Goal: Information Seeking & Learning: Check status

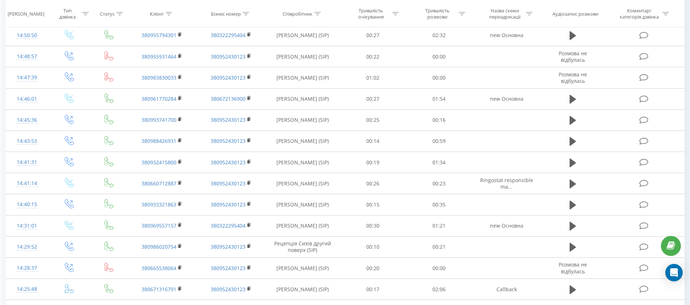
scroll to position [148, 0]
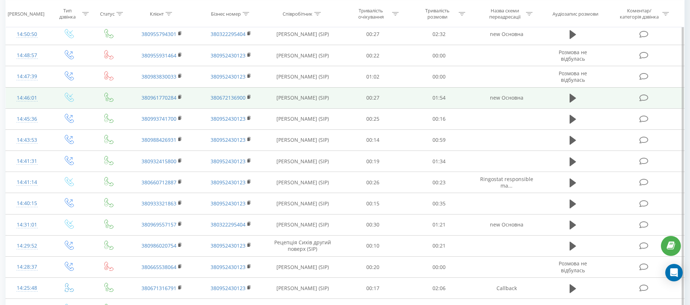
drag, startPoint x: 0, startPoint y: 0, endPoint x: 427, endPoint y: 104, distance: 439.9
click at [427, 104] on tbody "Сьогодні 14:54:15 380934586489 380952430123 Дзямба Ірина (SIP) 00:47 00:27 Call…" at bounding box center [345, 218] width 679 height 544
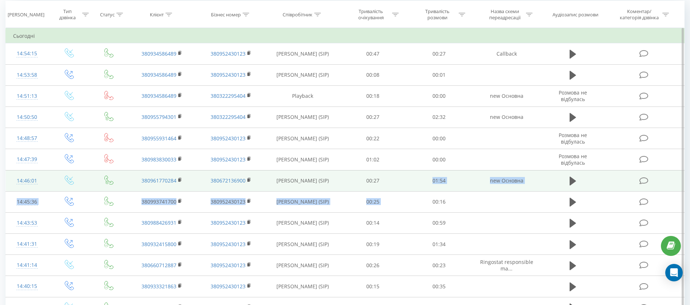
scroll to position [0, 0]
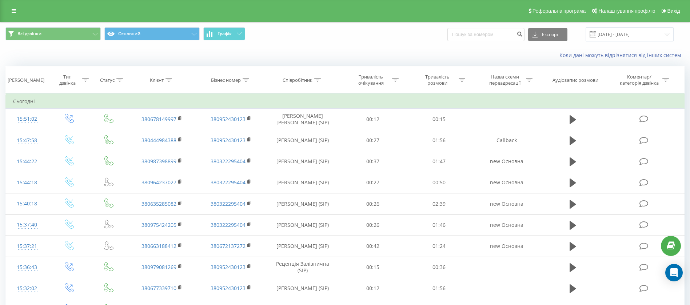
scroll to position [51, 0]
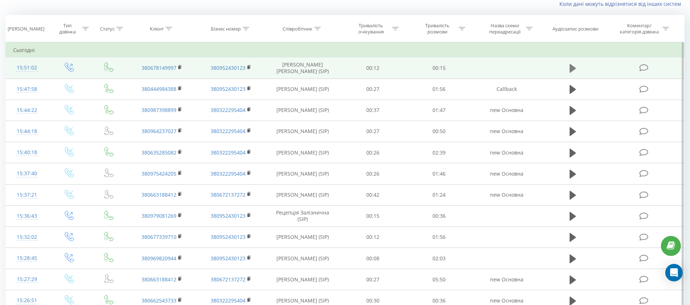
click at [573, 68] on icon at bounding box center [573, 68] width 7 height 9
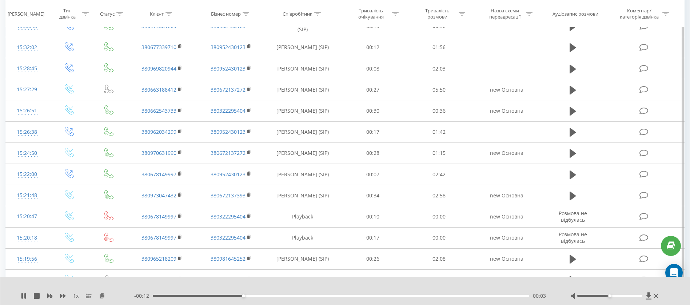
scroll to position [242, 0]
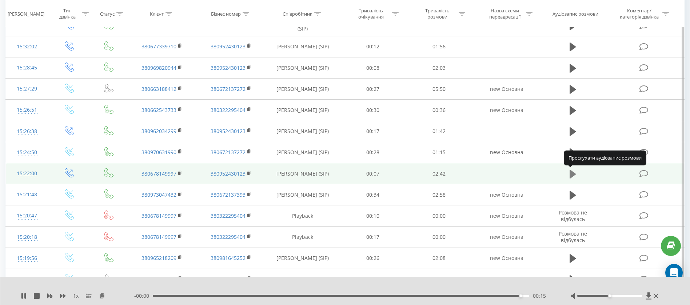
click at [574, 176] on icon at bounding box center [573, 174] width 7 height 9
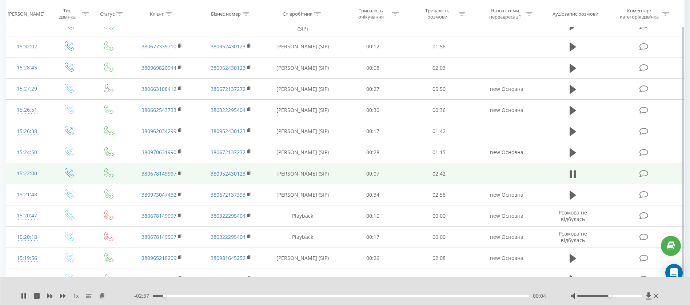
click at [74, 295] on span "1 x" at bounding box center [75, 296] width 5 height 7
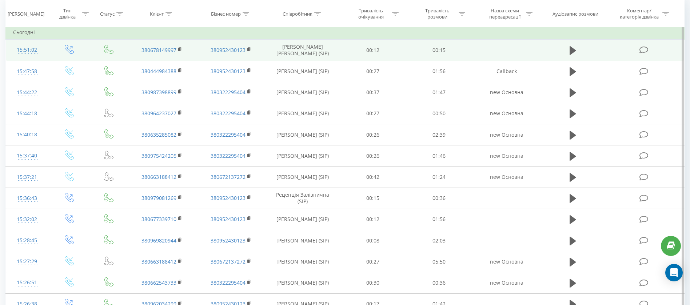
scroll to position [0, 0]
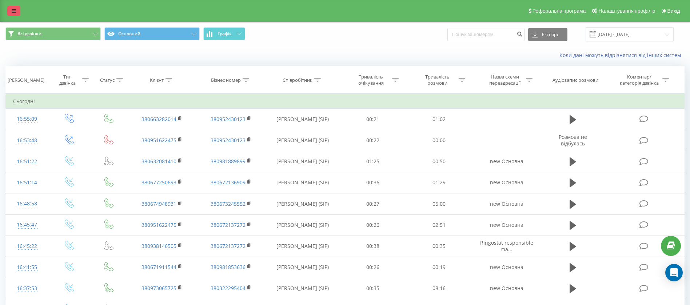
click at [12, 15] on link at bounding box center [13, 11] width 13 height 10
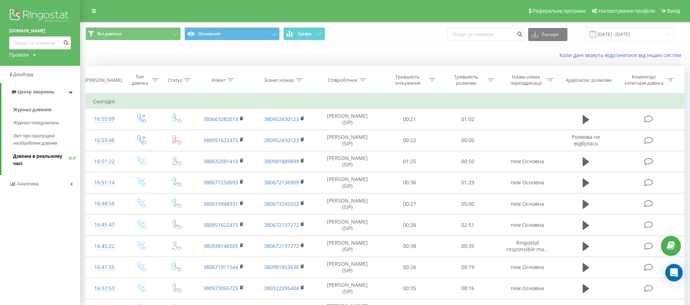
click at [47, 159] on span "Дзвінки в реальному часі" at bounding box center [40, 160] width 55 height 15
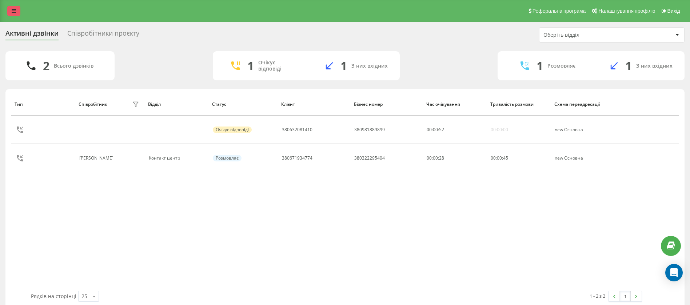
click at [16, 12] on icon at bounding box center [14, 10] width 4 height 5
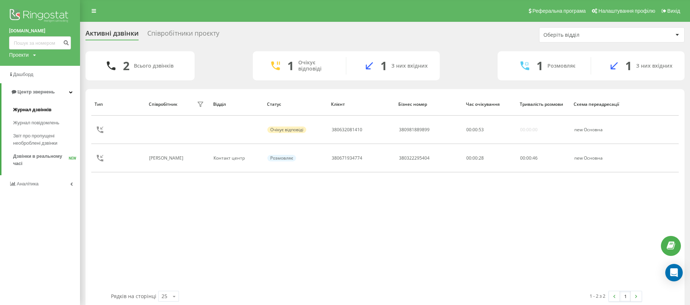
click at [50, 111] on span "Журнал дзвінків" at bounding box center [32, 109] width 39 height 7
